Goal: Task Accomplishment & Management: Manage account settings

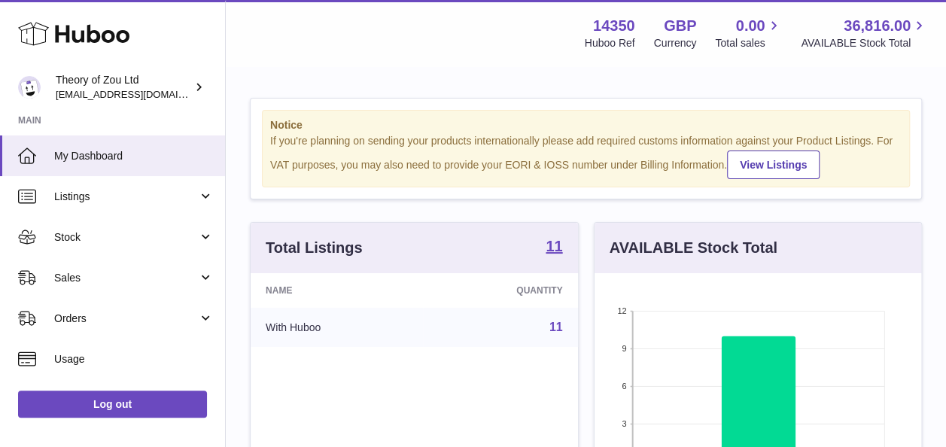
scroll to position [235, 327]
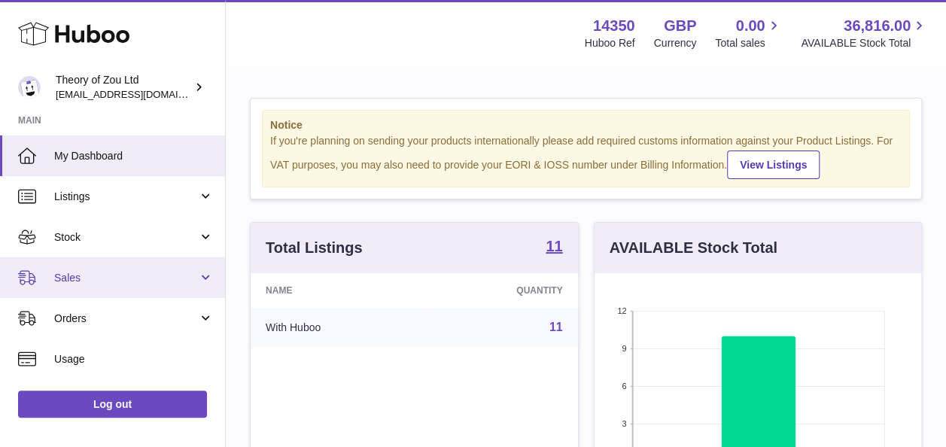
click at [163, 287] on link "Sales" at bounding box center [112, 277] width 225 height 41
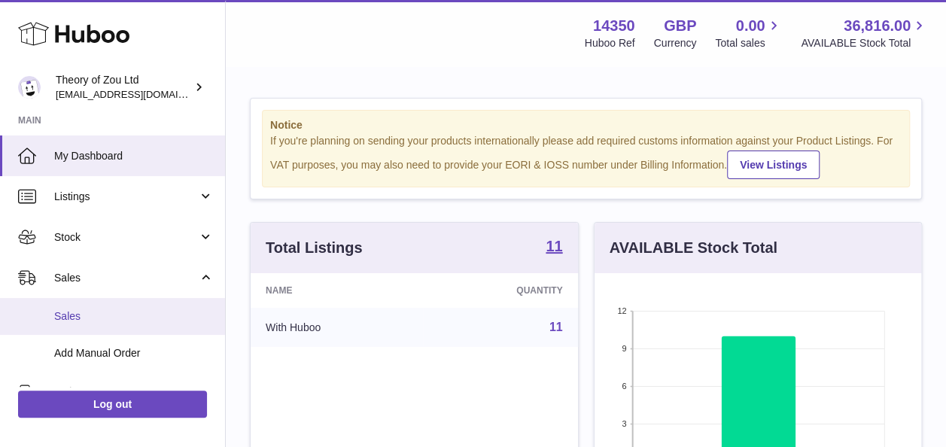
click at [145, 314] on span "Sales" at bounding box center [134, 316] width 160 height 14
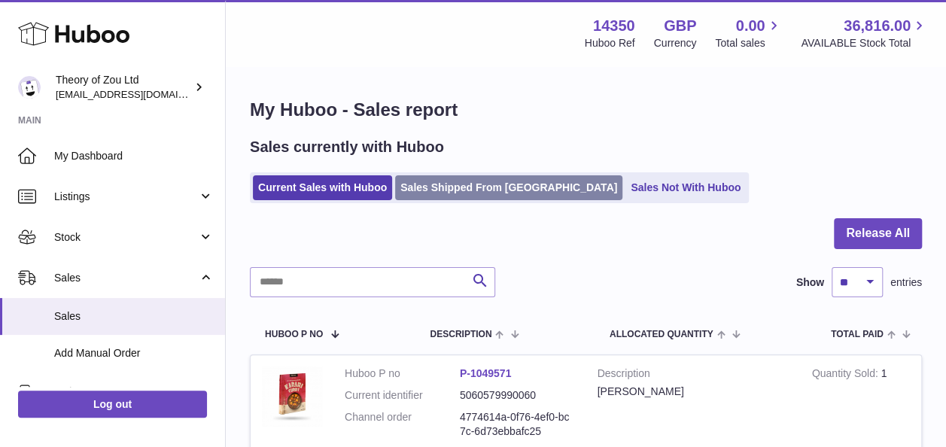
click at [470, 190] on link "Sales Shipped From [GEOGRAPHIC_DATA]" at bounding box center [508, 187] width 227 height 25
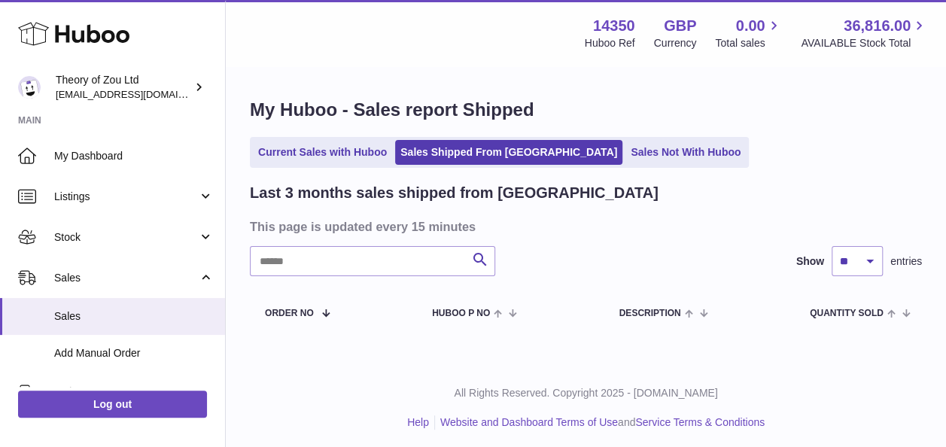
scroll to position [5, 0]
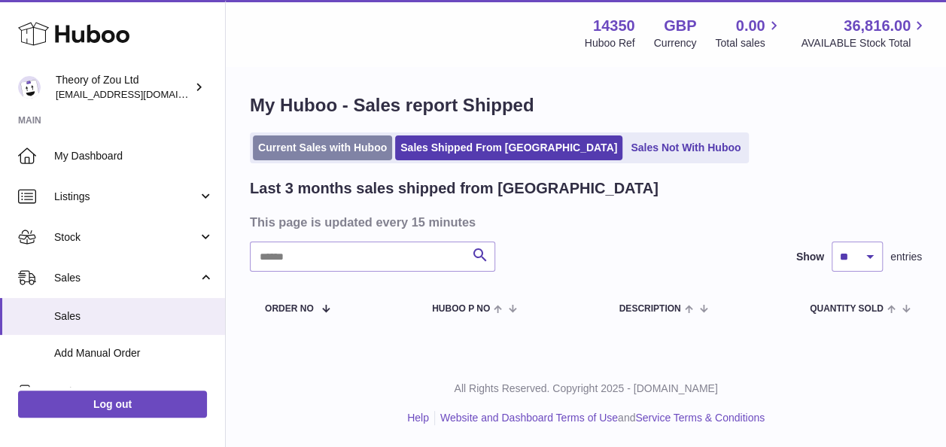
click at [336, 142] on link "Current Sales with Huboo" at bounding box center [322, 147] width 139 height 25
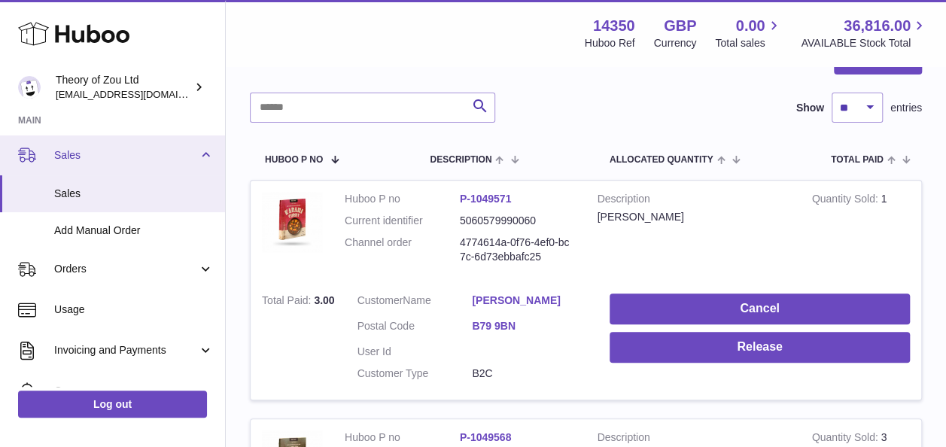
scroll to position [123, 0]
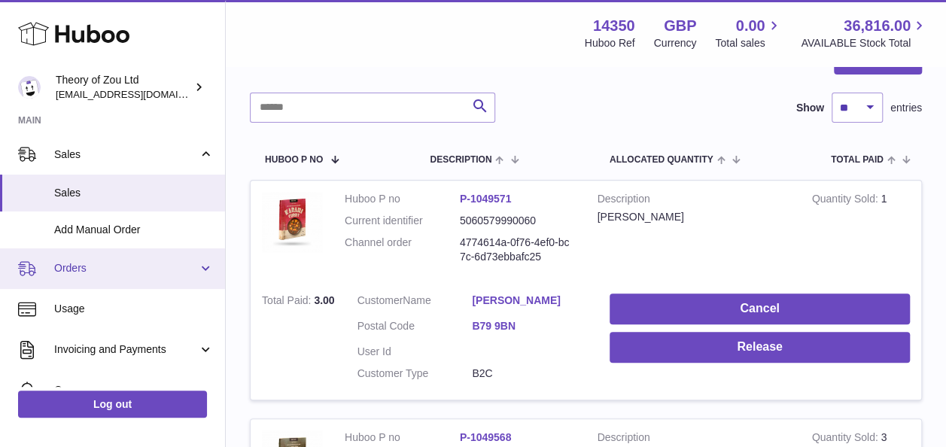
click at [137, 277] on link "Orders" at bounding box center [112, 268] width 225 height 41
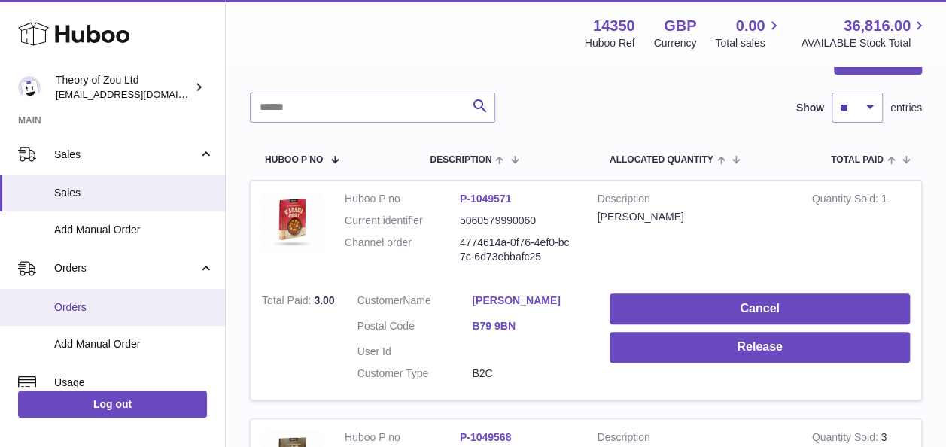
click at [138, 303] on span "Orders" at bounding box center [134, 307] width 160 height 14
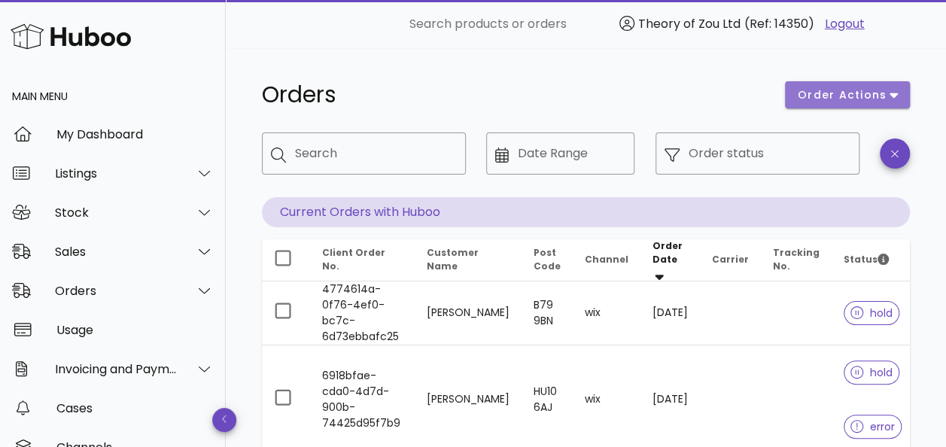
click at [867, 95] on span "order actions" at bounding box center [842, 95] width 90 height 16
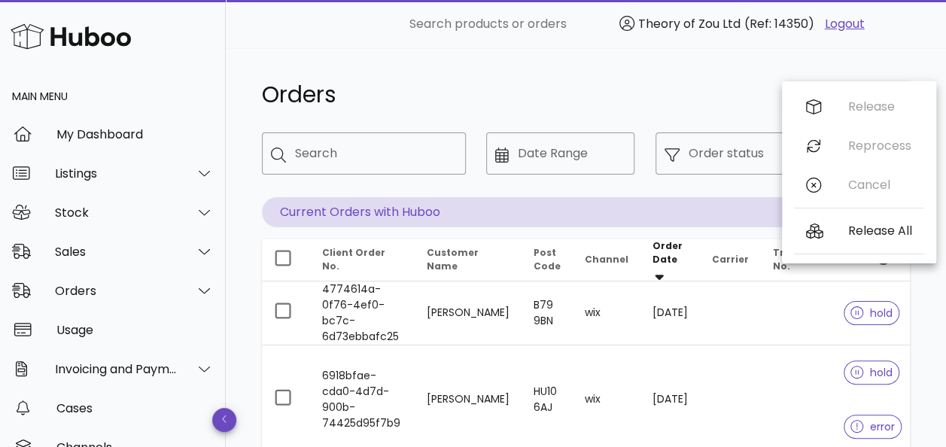
click at [741, 108] on h1 "Orders" at bounding box center [514, 94] width 505 height 27
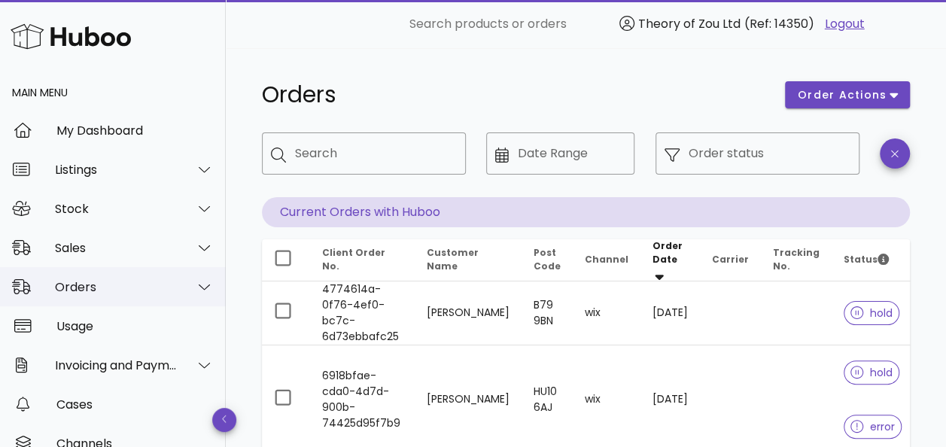
scroll to position [3, 0]
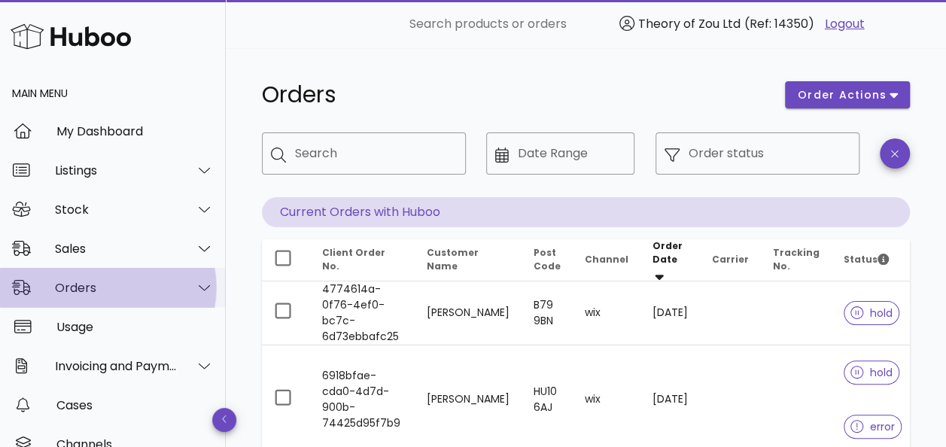
click at [199, 291] on icon at bounding box center [204, 288] width 11 height 6
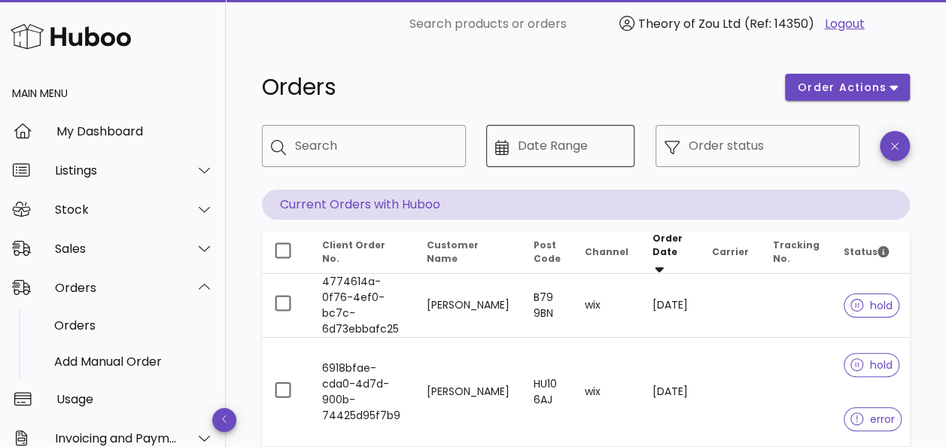
scroll to position [0, 0]
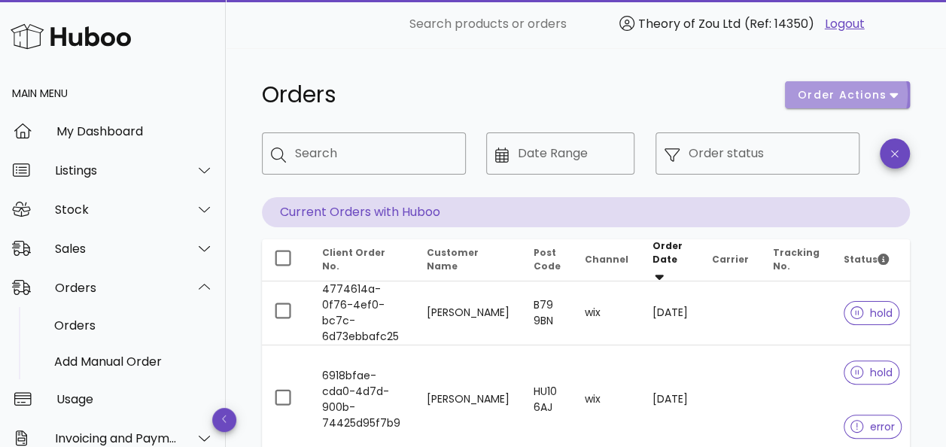
click at [890, 91] on icon "button" at bounding box center [894, 95] width 8 height 14
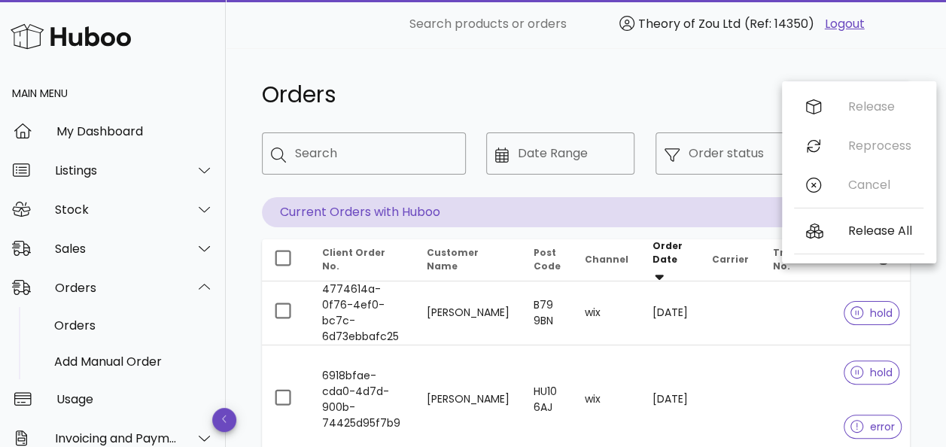
click at [751, 47] on div "​ Search products or orders Theory of Zou Ltd (Ref: 14350) Logout" at bounding box center [586, 24] width 677 height 48
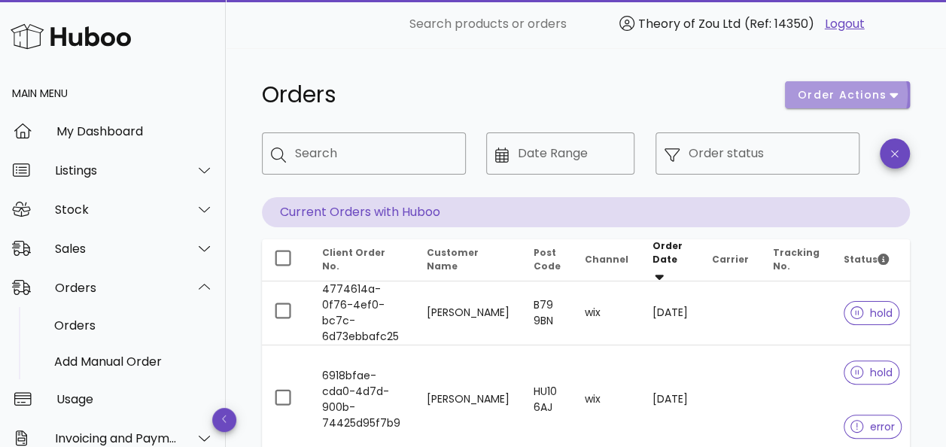
click at [885, 96] on span "order actions" at bounding box center [842, 95] width 90 height 16
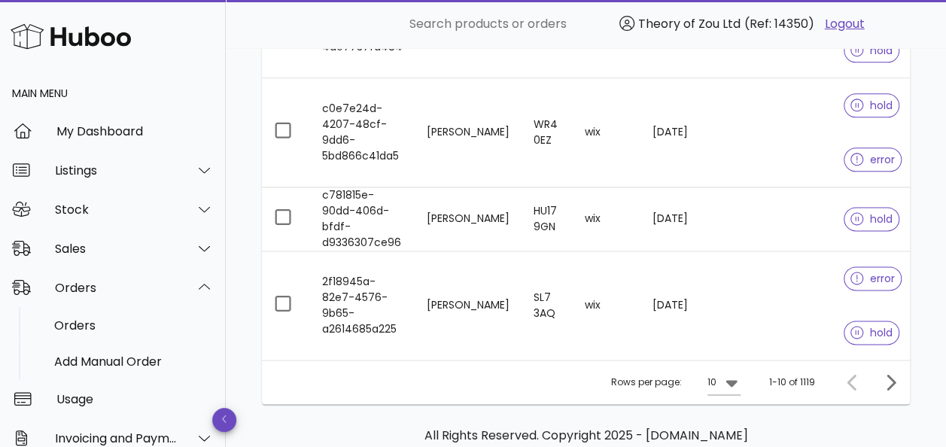
scroll to position [920, 0]
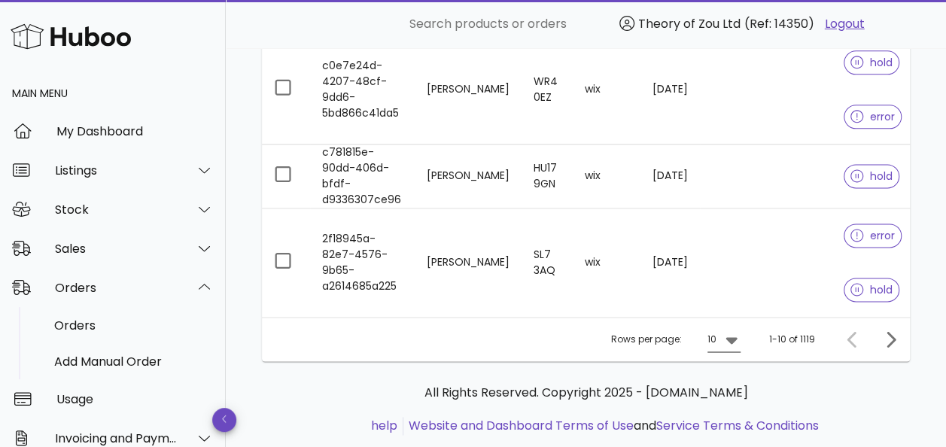
click at [737, 330] on icon at bounding box center [732, 339] width 18 height 18
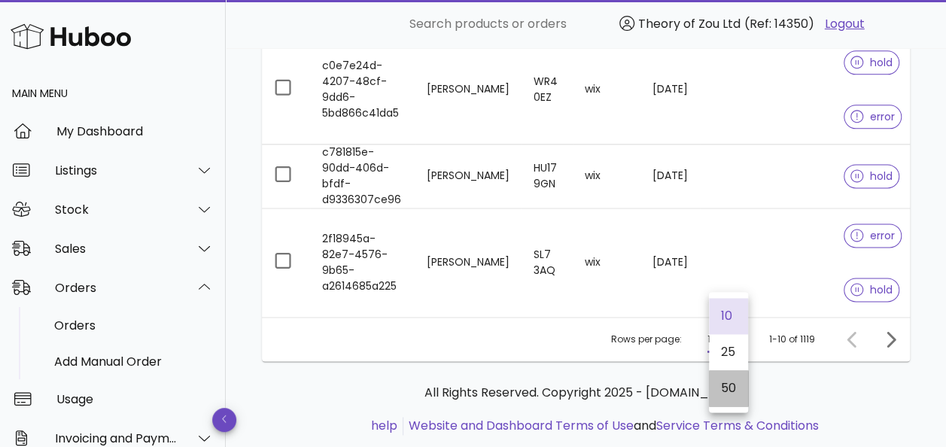
click at [723, 377] on div "50" at bounding box center [728, 388] width 15 height 32
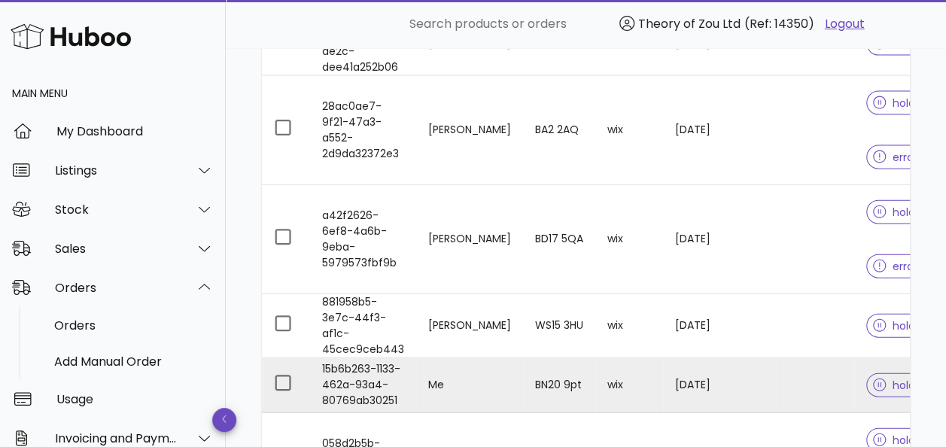
scroll to position [1596, 0]
